Goal: Information Seeking & Learning: Learn about a topic

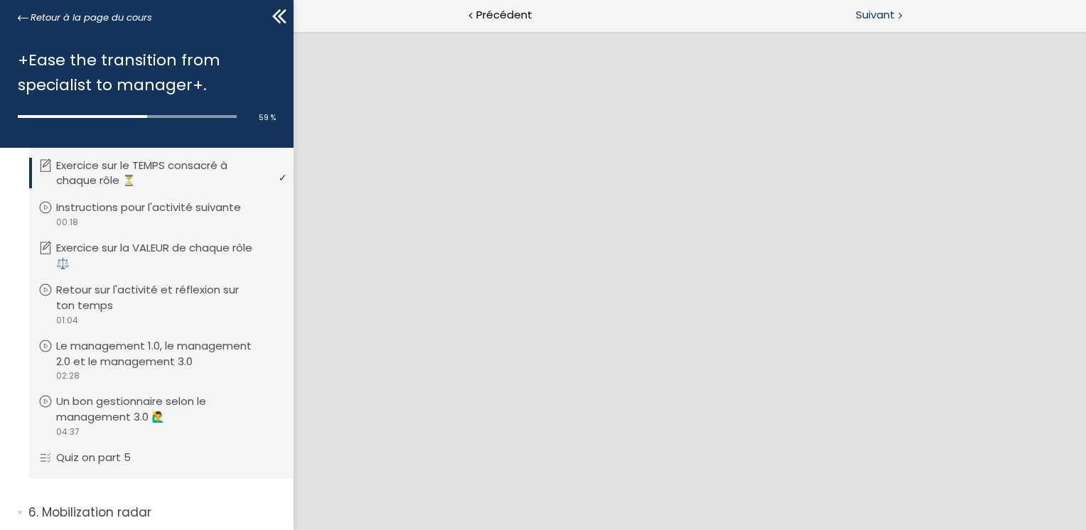
click at [868, 15] on span "Suivant" at bounding box center [875, 15] width 39 height 18
click at [877, 16] on span "Suivant" at bounding box center [875, 15] width 39 height 18
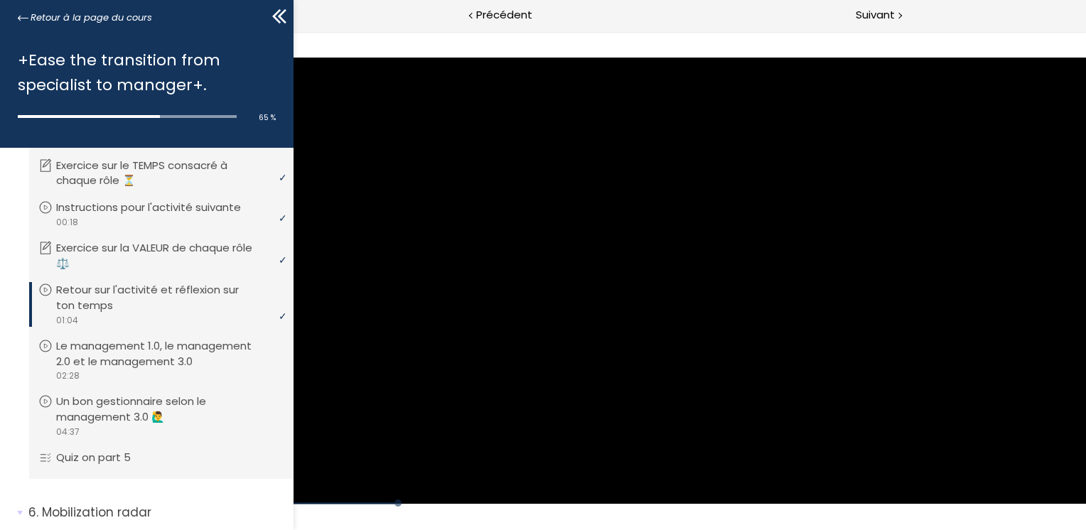
scroll to position [1692, 0]
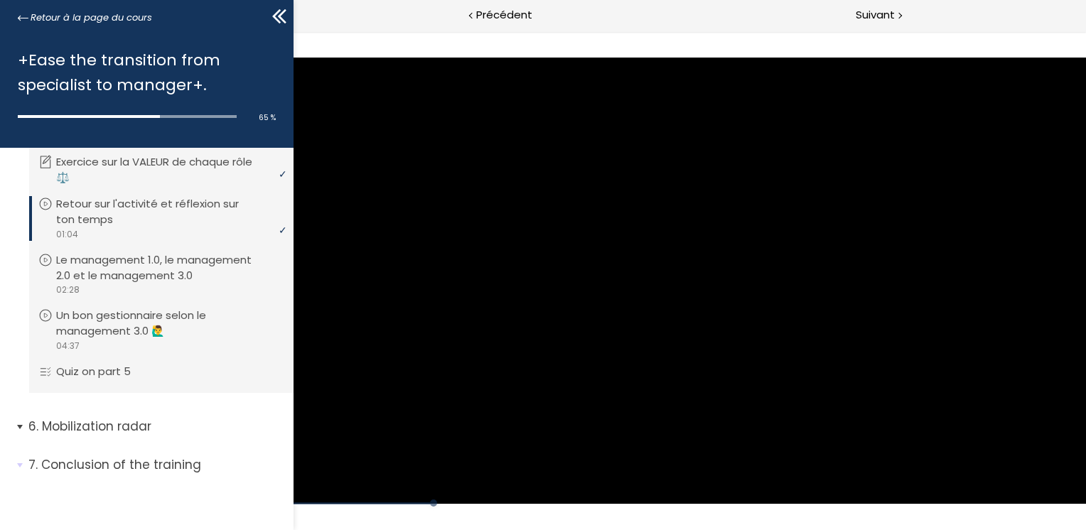
click at [19, 427] on span "6. Mobilization radar" at bounding box center [156, 432] width 276 height 28
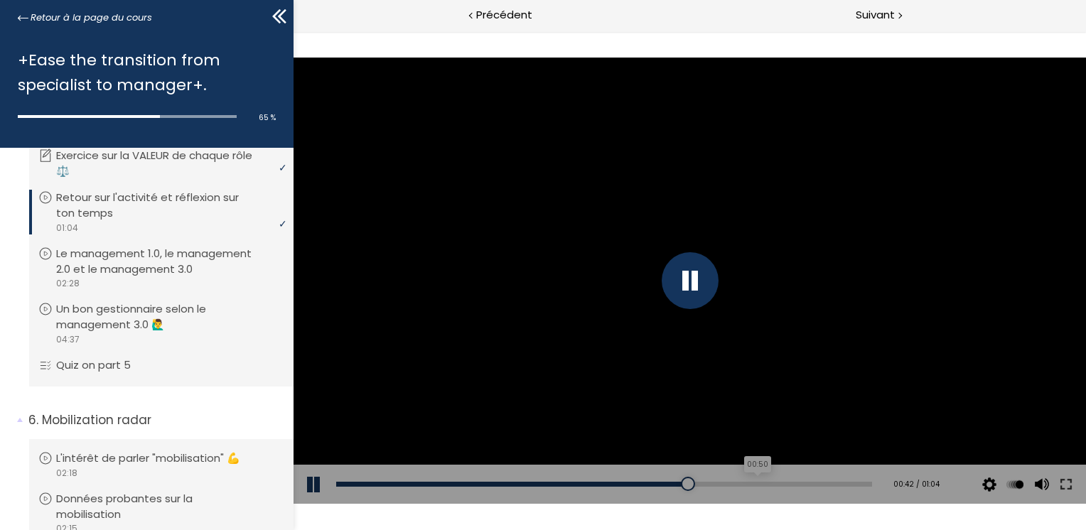
click at [746, 486] on div "00:50" at bounding box center [604, 484] width 536 height 5
click at [888, 19] on span "Suivant" at bounding box center [875, 15] width 39 height 18
click at [696, 286] on div at bounding box center [689, 280] width 57 height 57
